Goal: Task Accomplishment & Management: Manage account settings

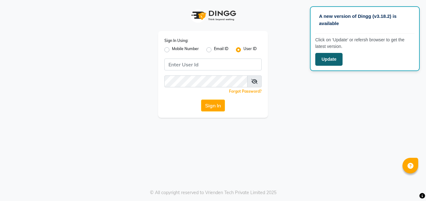
click at [325, 62] on button "Update" at bounding box center [328, 59] width 27 height 13
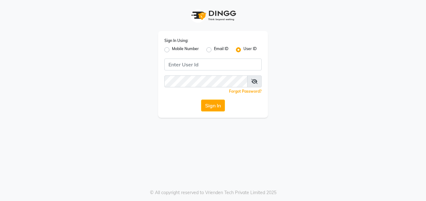
click at [166, 54] on div "Sign In Using: Mobile Number Email ID User ID Remember me Forgot Password? Sign…" at bounding box center [213, 74] width 110 height 87
click at [172, 51] on label "Mobile Number" at bounding box center [185, 50] width 27 height 8
click at [172, 50] on input "Mobile Number" at bounding box center [174, 48] width 4 height 4
radio input "true"
radio input "false"
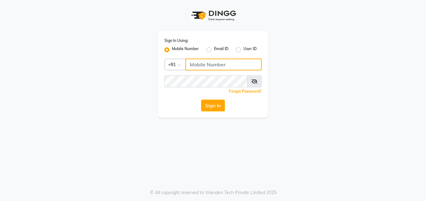
click at [201, 67] on input "Username" at bounding box center [223, 65] width 76 height 12
type input "9259388667"
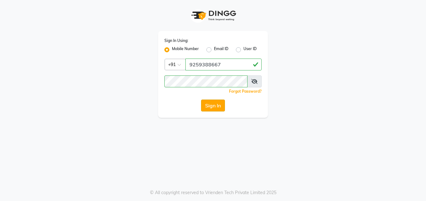
click at [206, 104] on button "Sign In" at bounding box center [213, 106] width 24 height 12
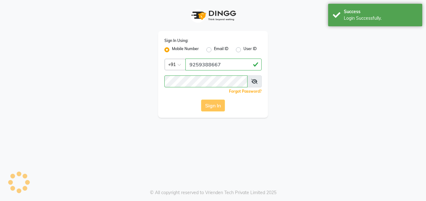
click at [206, 104] on div "Sign In" at bounding box center [212, 106] width 97 height 12
